Goal: Communication & Community: Share content

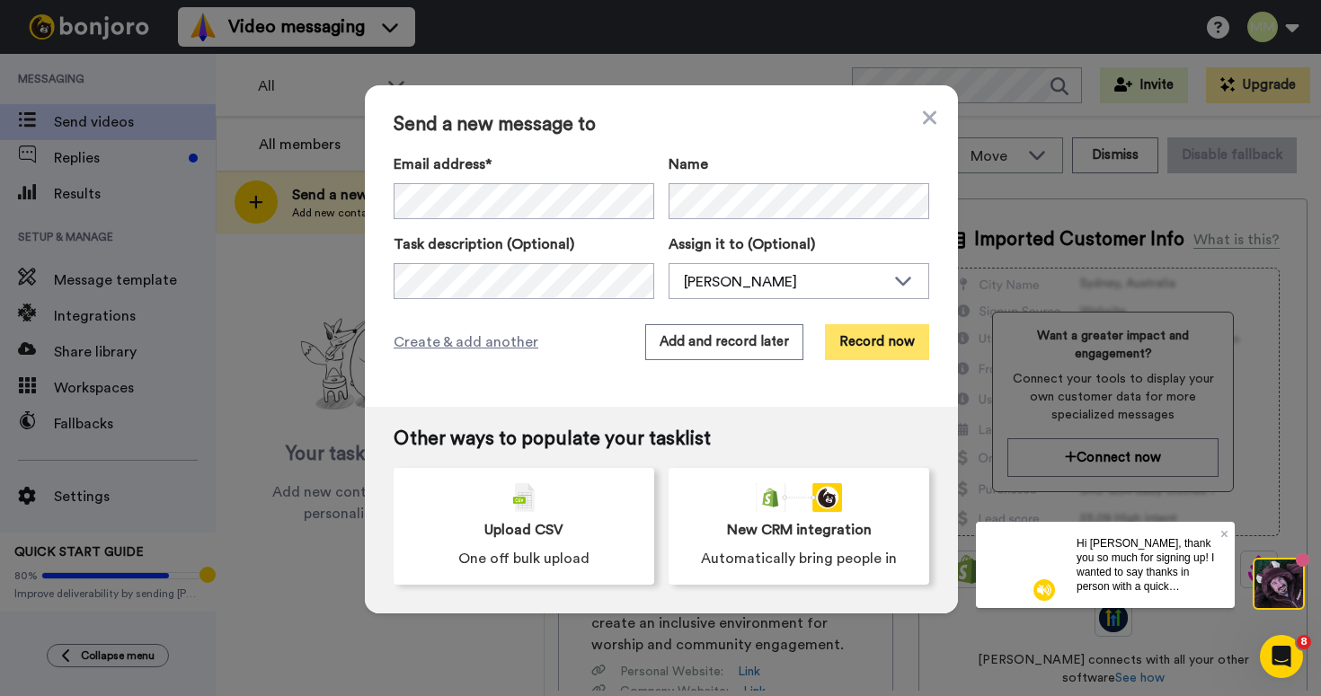
click at [888, 348] on button "Record now" at bounding box center [877, 342] width 104 height 36
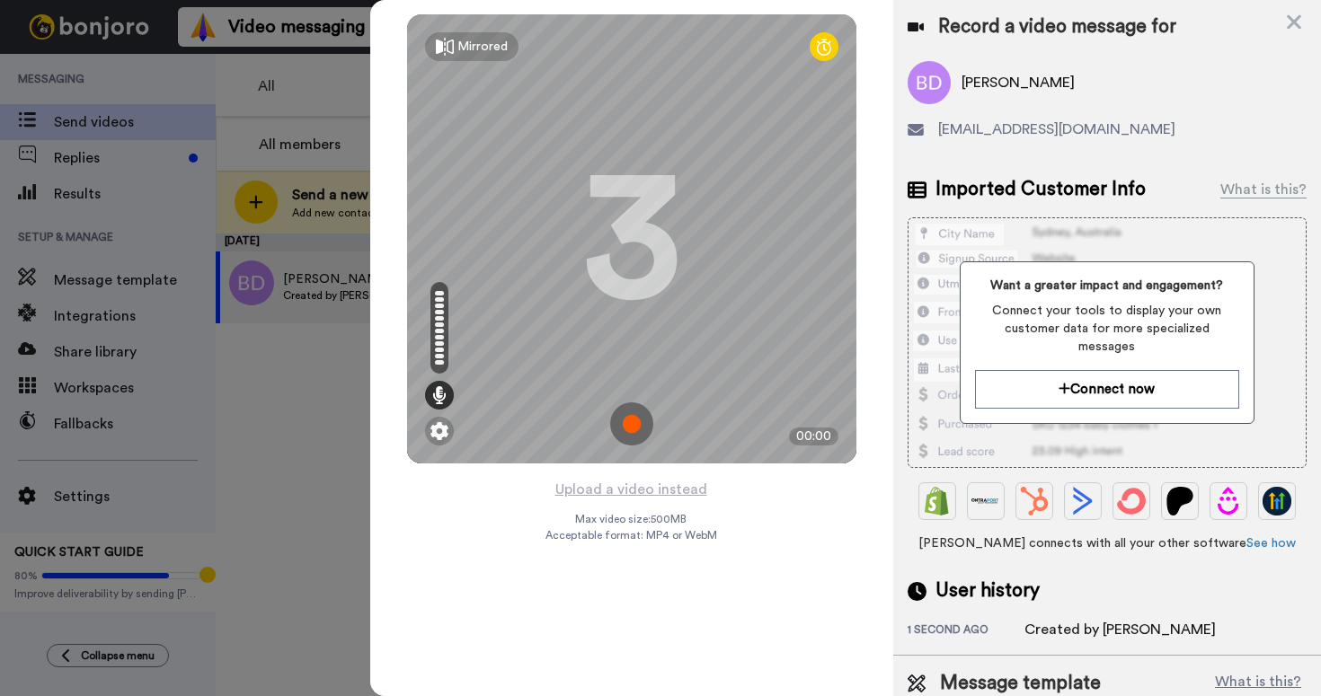
click at [623, 431] on img at bounding box center [631, 423] width 43 height 43
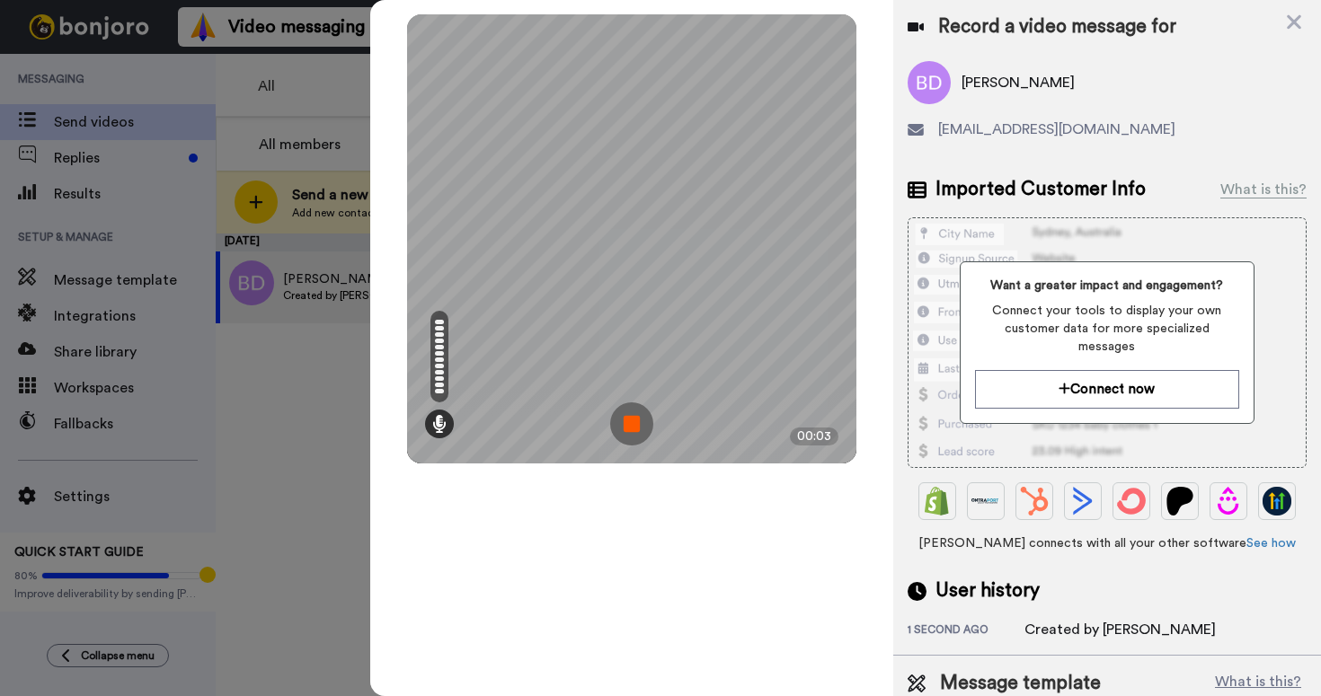
click at [632, 427] on img at bounding box center [631, 423] width 43 height 43
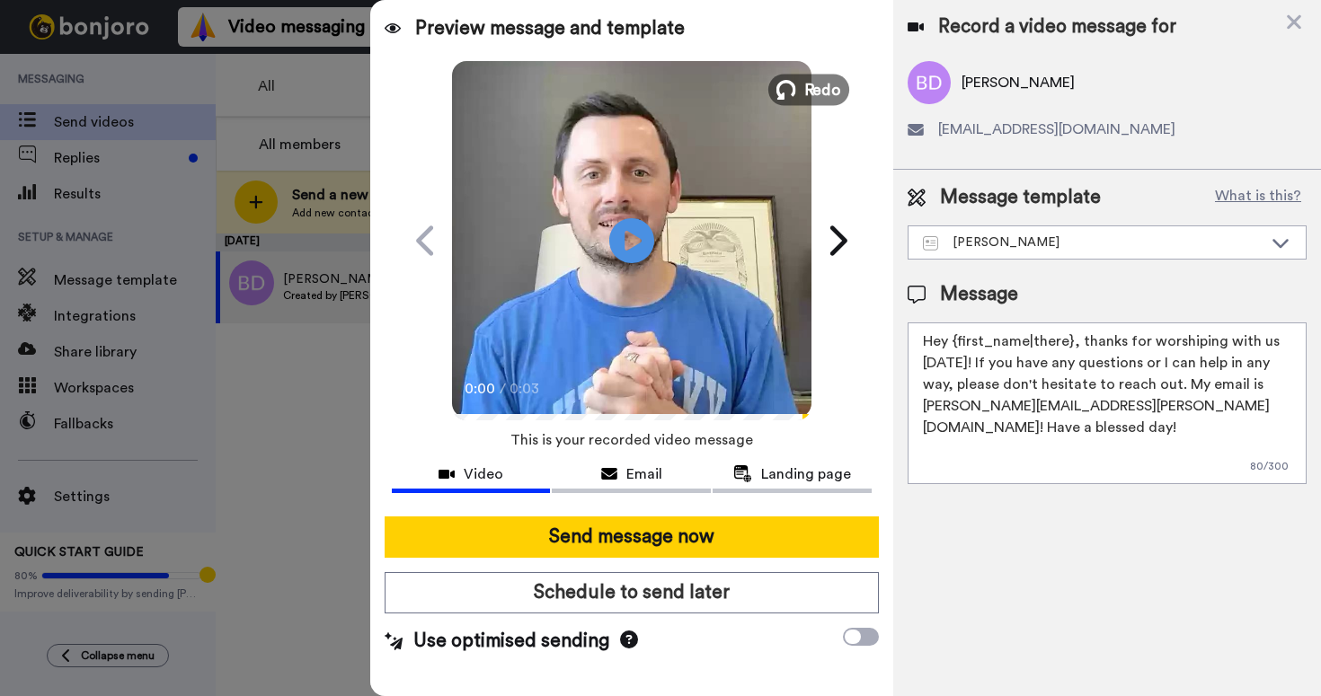
click at [804, 86] on span "Redo" at bounding box center [822, 88] width 38 height 23
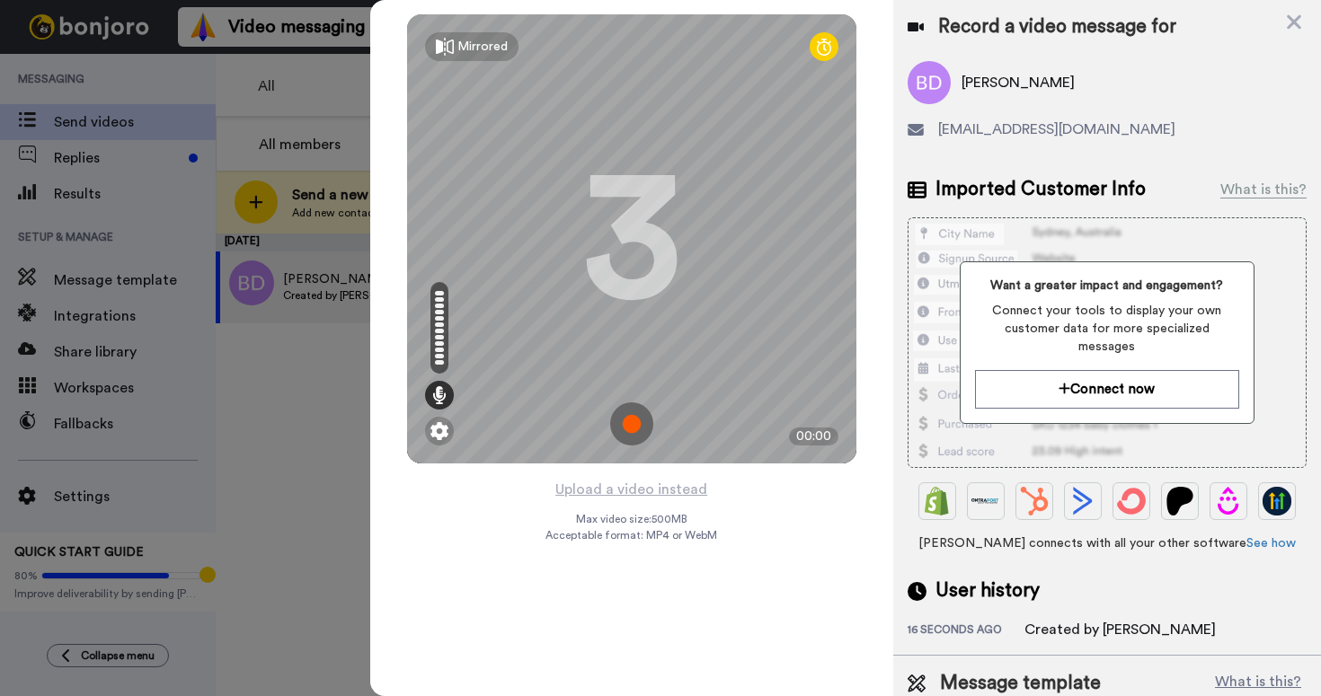
click at [633, 415] on img at bounding box center [631, 423] width 43 height 43
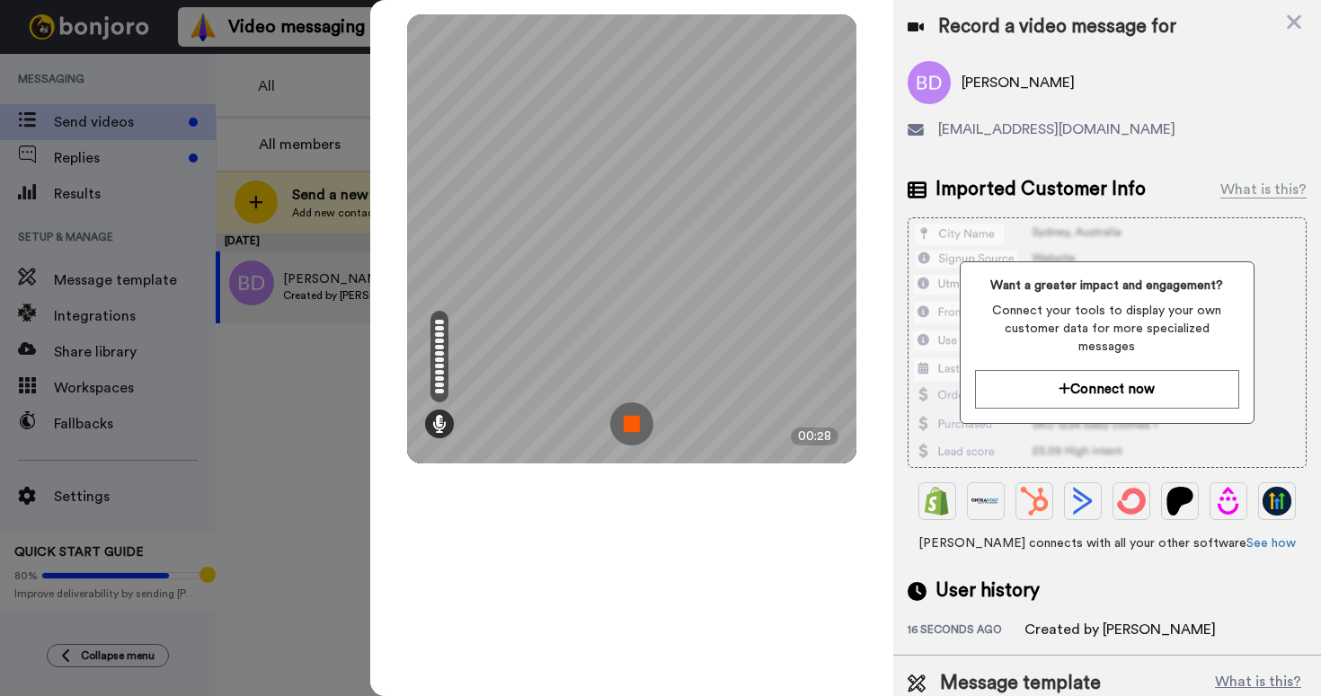
click at [628, 420] on img at bounding box center [631, 423] width 43 height 43
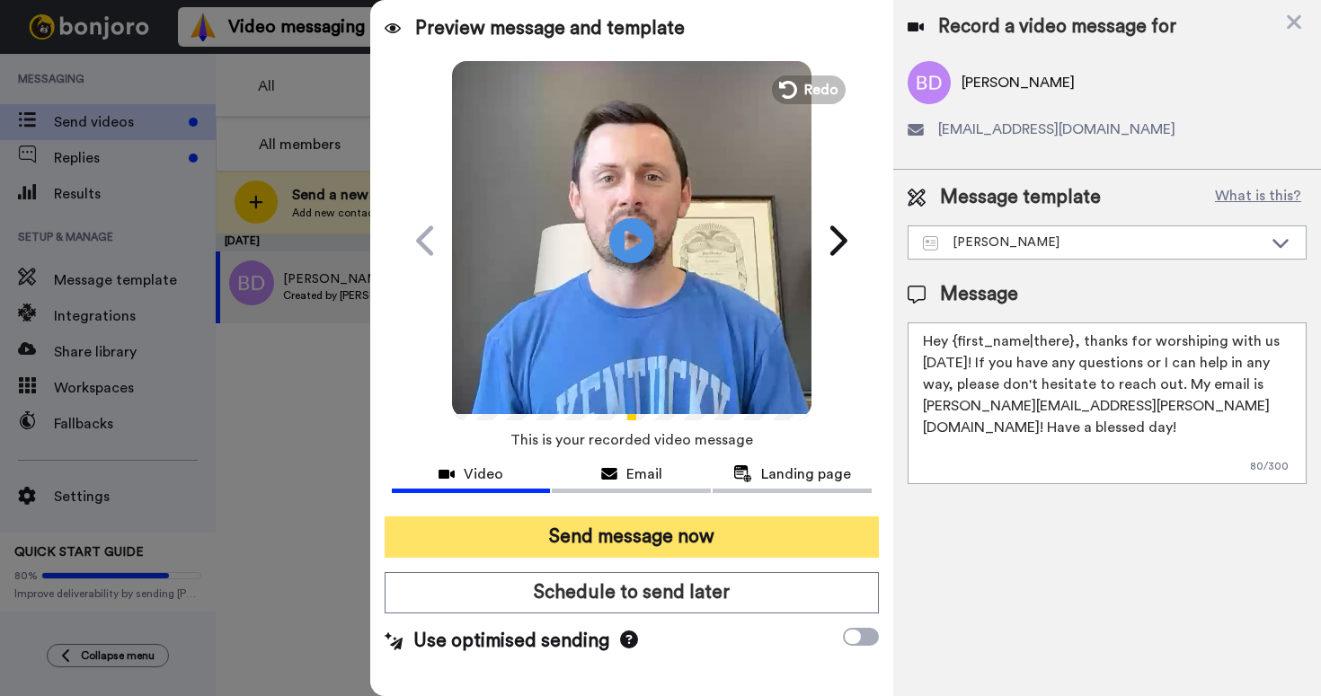
click at [630, 547] on button "Send message now" at bounding box center [632, 537] width 494 height 41
